Goal: Task Accomplishment & Management: Use online tool/utility

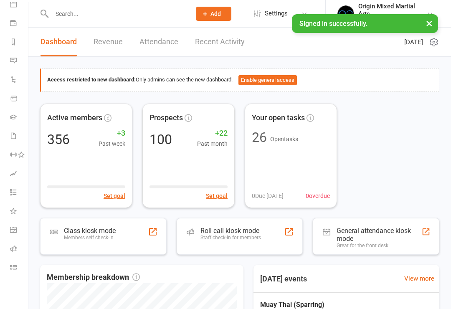
click at [16, 269] on icon at bounding box center [13, 267] width 7 height 7
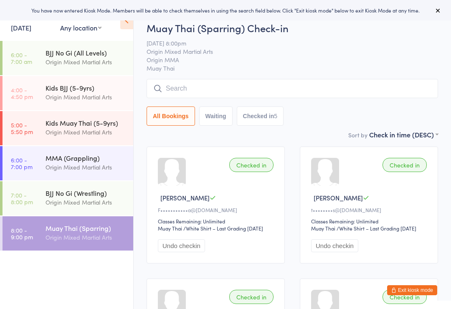
click at [231, 88] on input "search" at bounding box center [293, 88] width 292 height 19
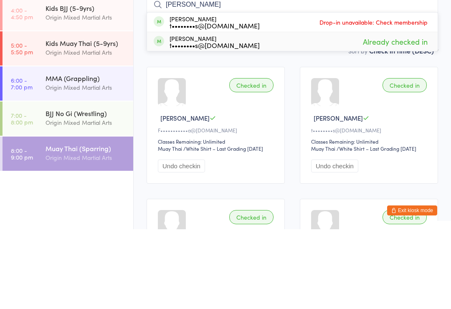
type input "Pye"
click at [221, 122] on div "t••••••••s@hotmail.com" at bounding box center [215, 125] width 90 height 7
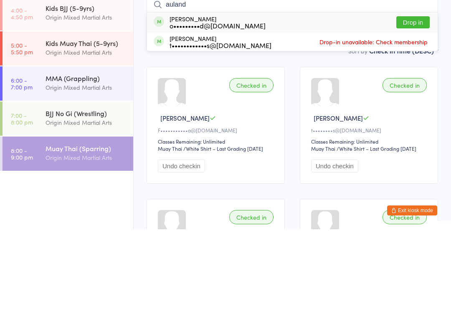
type input "auland"
click at [221, 102] on div "o•••••••••d@gmail.com" at bounding box center [218, 105] width 96 height 7
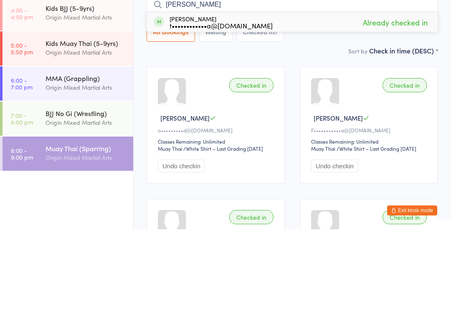
type input "tyler"
click at [219, 102] on div "t••••••••••••a@gmail.com" at bounding box center [221, 105] width 103 height 7
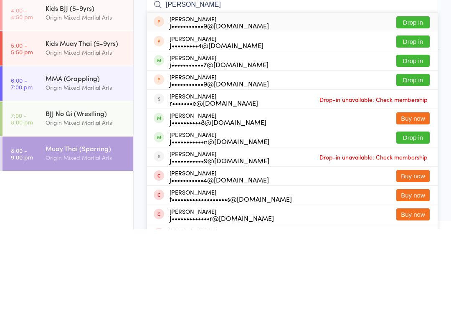
type input "james c"
click at [234, 141] on div "j•••••••••••7@gmail.com" at bounding box center [219, 144] width 99 height 7
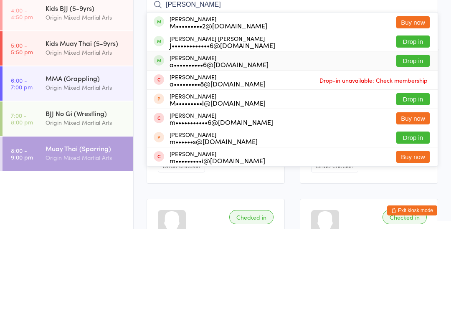
type input "Mastri"
click at [236, 141] on div "a••••••••••6@gmail.com" at bounding box center [219, 144] width 99 height 7
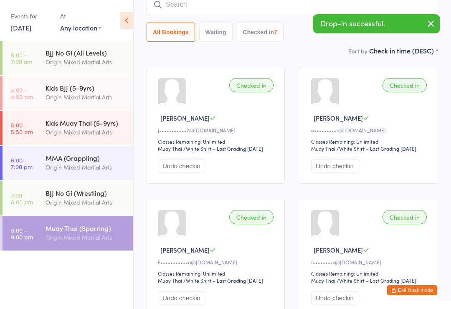
click at [204, 7] on input "search" at bounding box center [293, 4] width 292 height 19
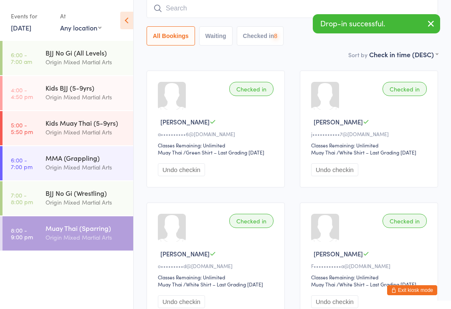
scroll to position [76, 0]
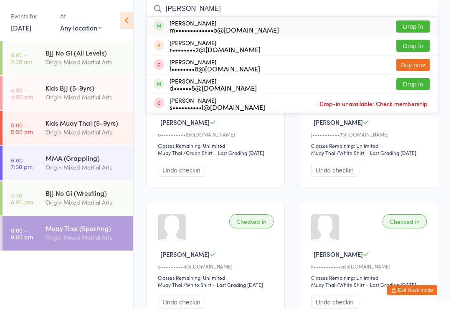
type input "Maurice"
click at [233, 31] on div "m•••••••••••••o@gmail.com" at bounding box center [224, 29] width 109 height 7
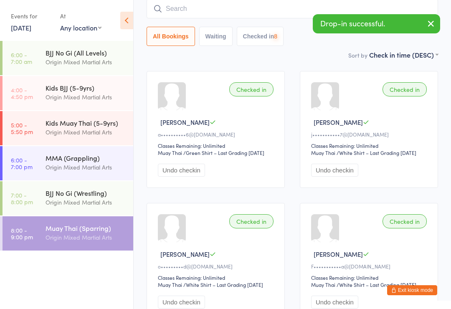
click at [202, 10] on input "search" at bounding box center [293, 8] width 292 height 19
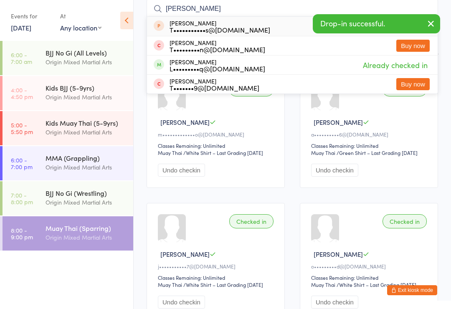
type input "Tim l"
click at [231, 65] on div "L•••••••••q@gmail.com" at bounding box center [218, 68] width 96 height 7
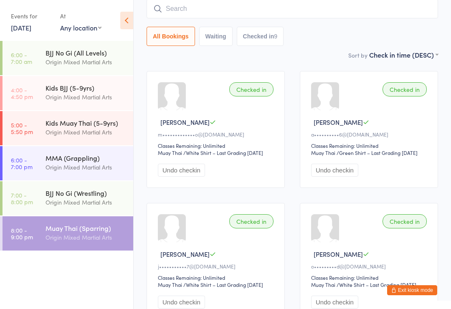
click at [210, 8] on input "search" at bounding box center [293, 8] width 292 height 19
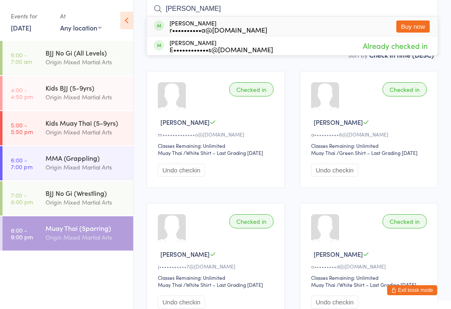
type input "Eddie"
click at [409, 49] on span "Already checked in" at bounding box center [395, 45] width 69 height 15
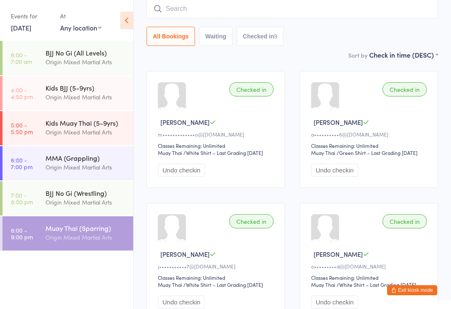
click at [194, 12] on input "search" at bounding box center [293, 8] width 292 height 19
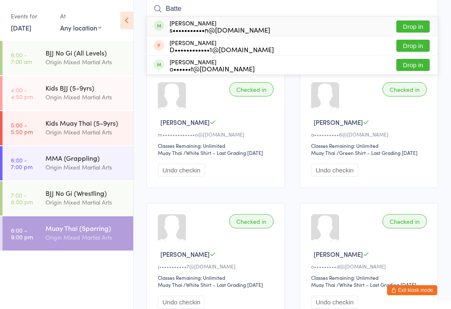
type input "Batte"
click at [221, 29] on div "s•••••••••••n@icloud.com" at bounding box center [220, 29] width 101 height 7
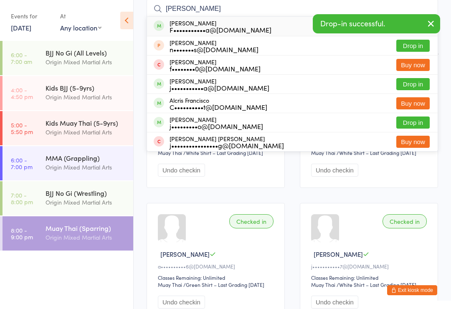
type input "frank"
click at [226, 32] on div "F•••••••••••a@icloud.com" at bounding box center [221, 29] width 102 height 7
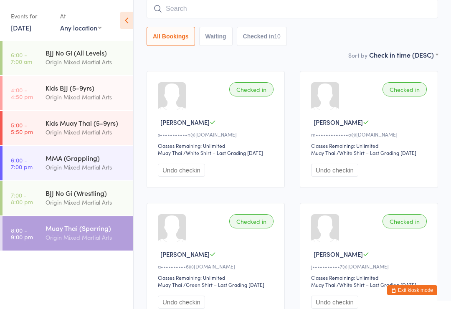
click at [105, 195] on div "BJJ No Gi (Wrestling)" at bounding box center [86, 192] width 81 height 9
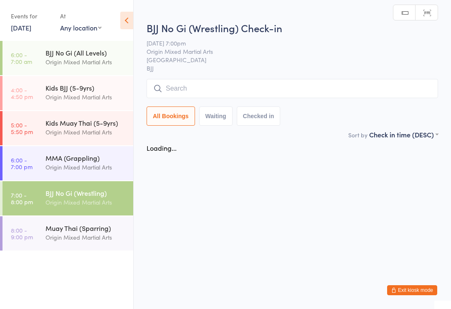
click at [268, 93] on input "search" at bounding box center [293, 88] width 292 height 19
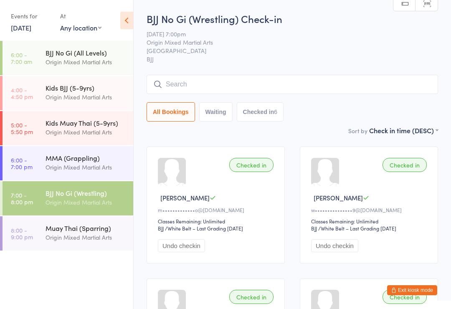
click at [288, 86] on input "search" at bounding box center [293, 84] width 292 height 19
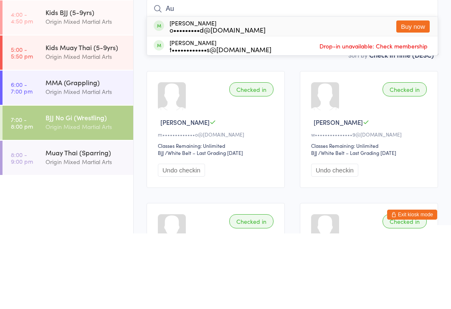
type input "A"
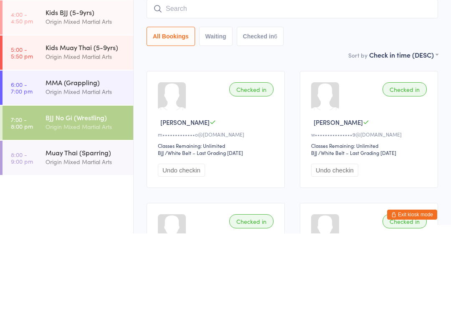
scroll to position [76, 0]
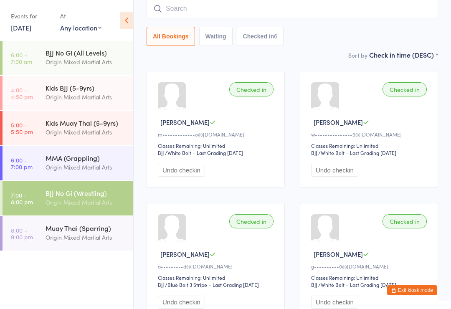
click at [101, 163] on div "Origin Mixed Martial Arts" at bounding box center [86, 168] width 81 height 10
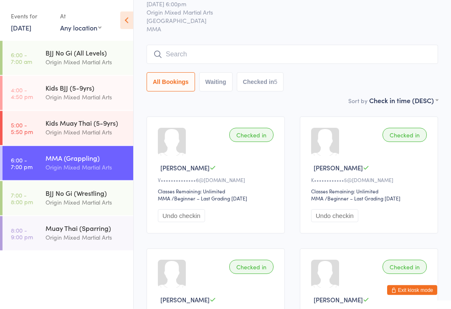
scroll to position [18, 0]
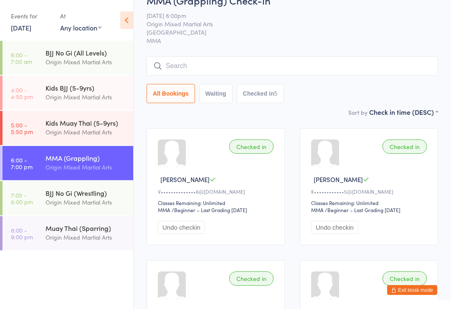
click at [277, 64] on input "search" at bounding box center [293, 66] width 292 height 19
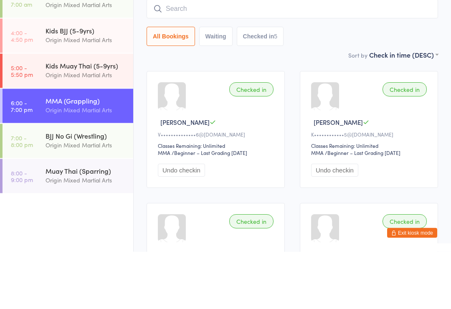
type input "J"
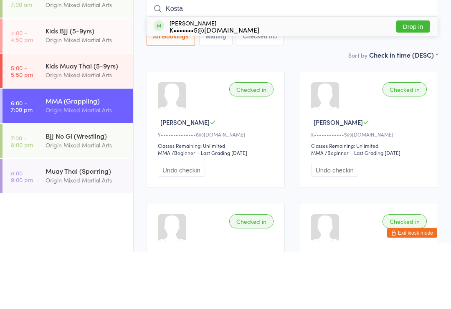
type input "Kosta"
click at [226, 84] on div "K•••••••5@icloud.com" at bounding box center [215, 87] width 90 height 7
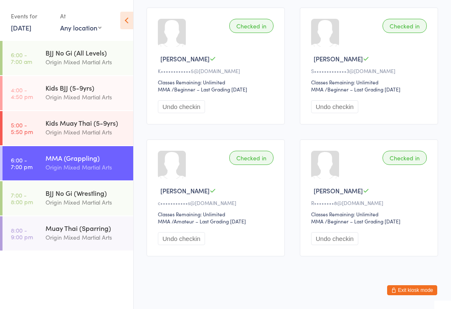
scroll to position [275, 0]
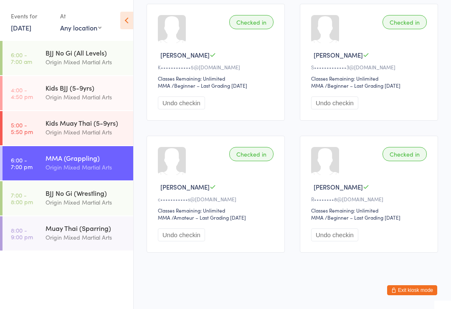
click at [416, 295] on button "Exit kiosk mode" at bounding box center [412, 290] width 50 height 10
